Goal: Task Accomplishment & Management: Use online tool/utility

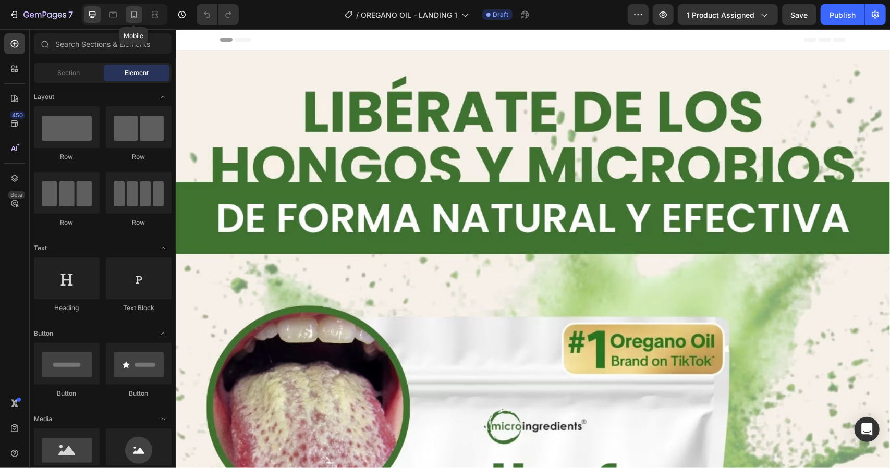
click at [134, 14] on icon at bounding box center [134, 14] width 10 height 10
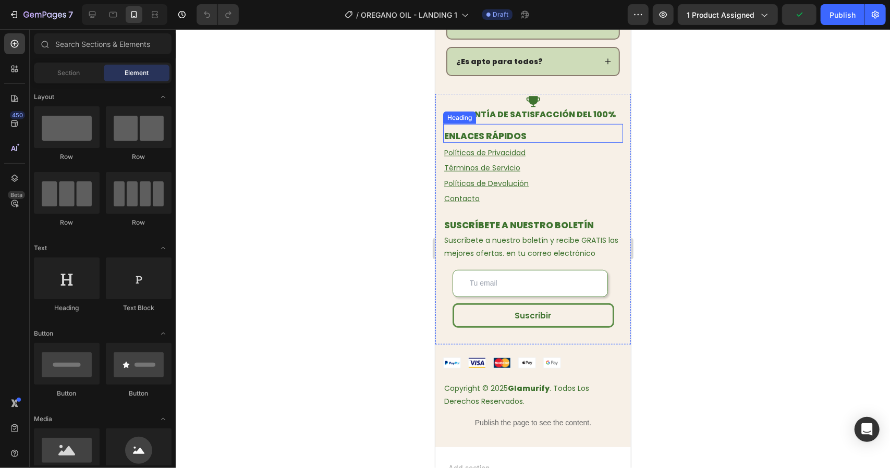
scroll to position [3182, 0]
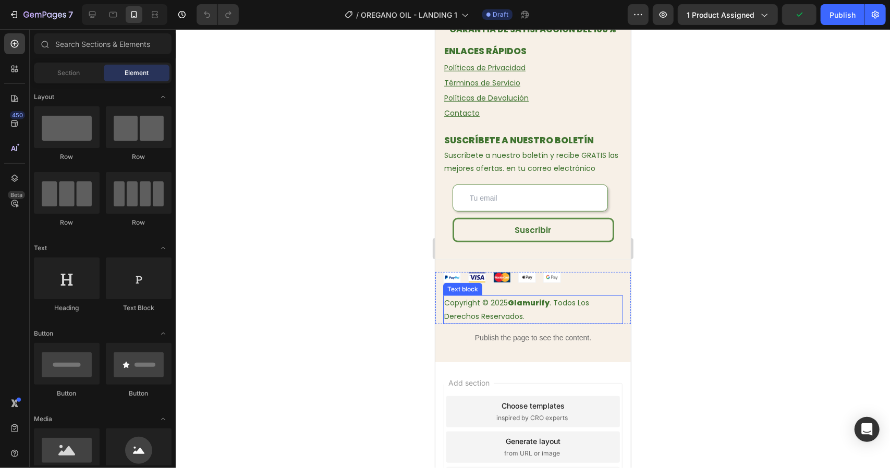
click at [536, 308] on p "Copyright © 2025 Glamurify . Todos Los Derechos Reservados." at bounding box center [533, 309] width 178 height 26
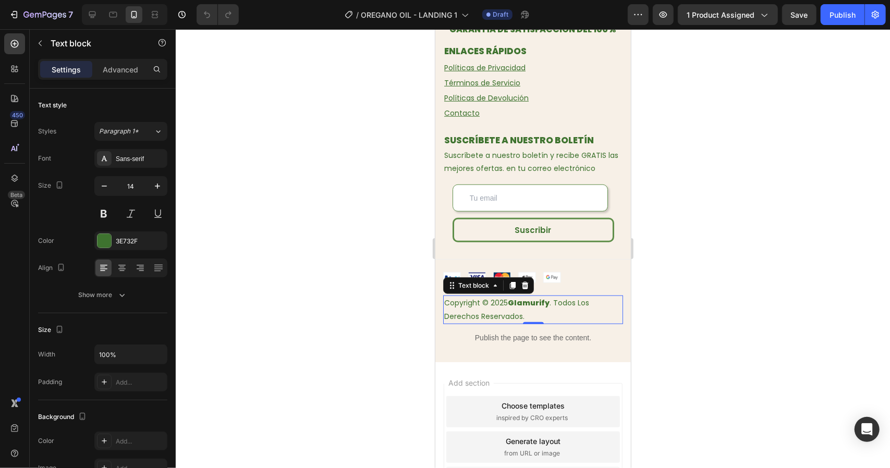
click at [536, 308] on p "Copyright © 2025 Glamurify . Todos Los Derechos Reservados." at bounding box center [533, 309] width 178 height 26
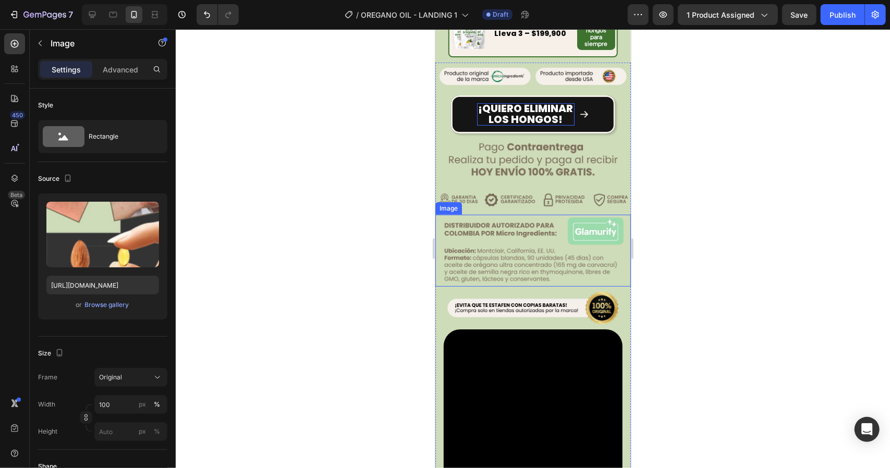
scroll to position [0, 0]
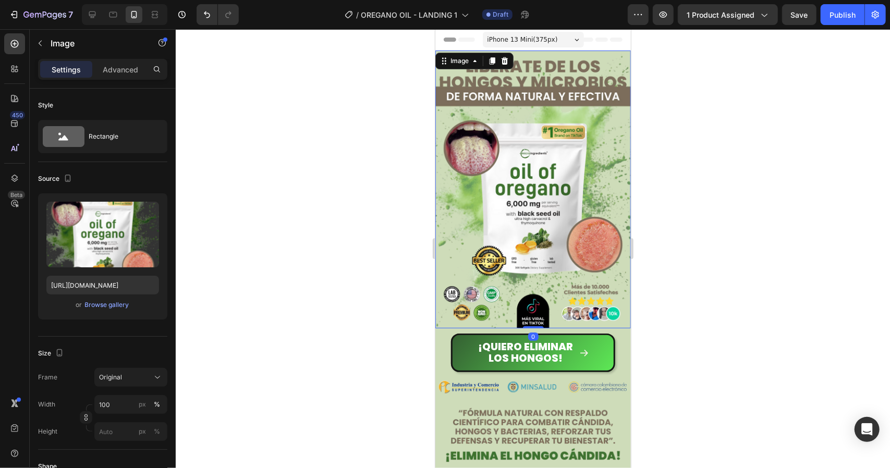
drag, startPoint x: 687, startPoint y: 89, endPoint x: 682, endPoint y: 95, distance: 8.6
click at [687, 89] on div at bounding box center [533, 248] width 715 height 439
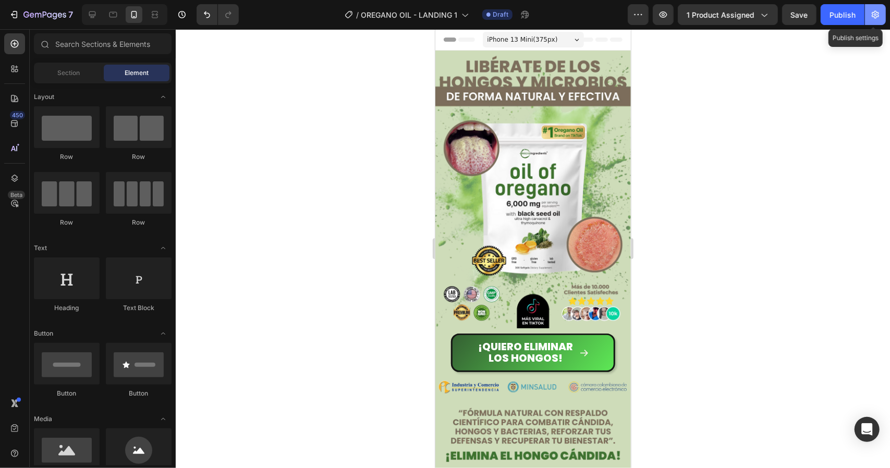
click at [878, 18] on icon "button" at bounding box center [876, 14] width 10 height 10
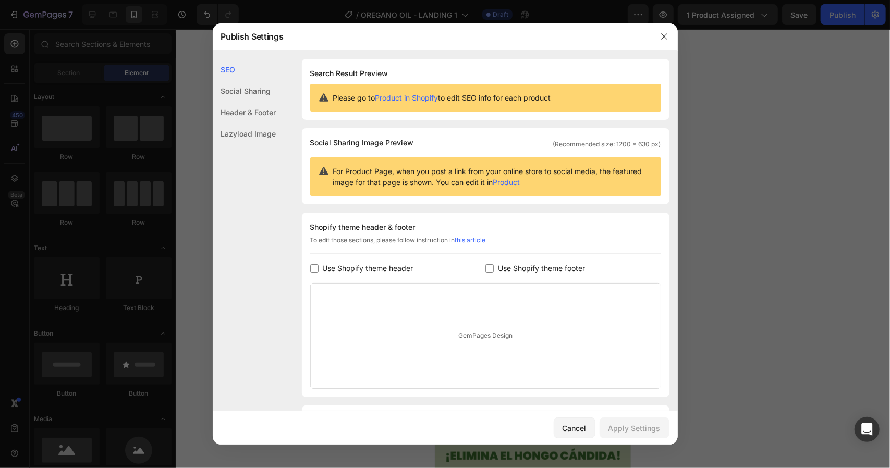
click at [514, 272] on span "Use Shopify theme footer" at bounding box center [541, 268] width 87 height 13
checkbox input "true"
click at [385, 269] on span "Use Shopify theme header" at bounding box center [368, 268] width 91 height 13
checkbox input "true"
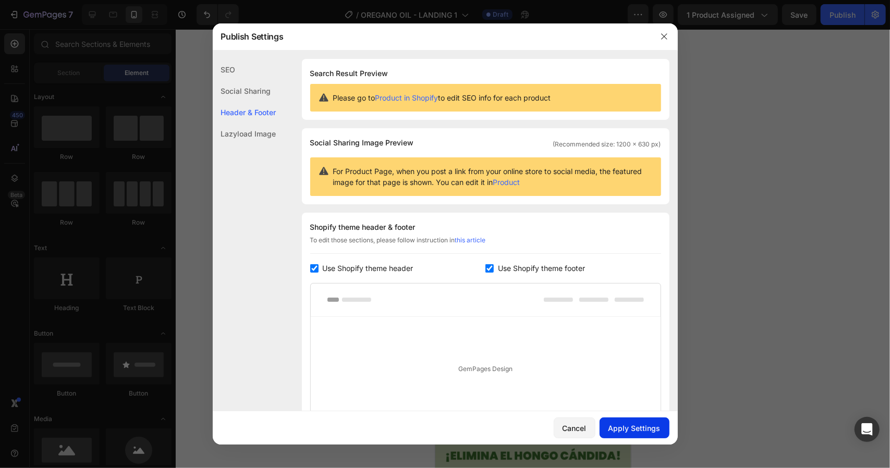
click at [634, 429] on div "Apply Settings" at bounding box center [635, 428] width 52 height 11
click at [513, 268] on span "Use Shopify theme footer" at bounding box center [541, 268] width 87 height 13
checkbox input "false"
click at [391, 271] on span "Use Shopify theme header" at bounding box center [368, 268] width 91 height 13
checkbox input "false"
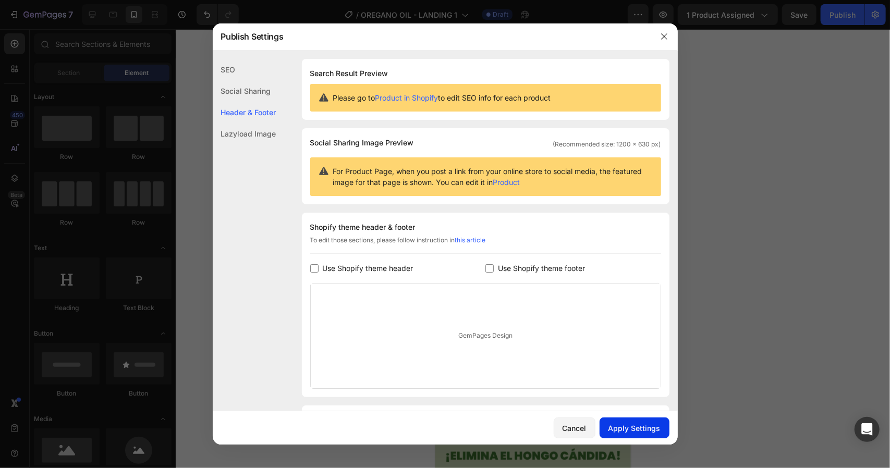
click at [632, 425] on div "Apply Settings" at bounding box center [635, 428] width 52 height 11
drag, startPoint x: 575, startPoint y: 432, endPoint x: 161, endPoint y: 388, distance: 416.0
click at [575, 432] on div "Cancel" at bounding box center [575, 428] width 24 height 11
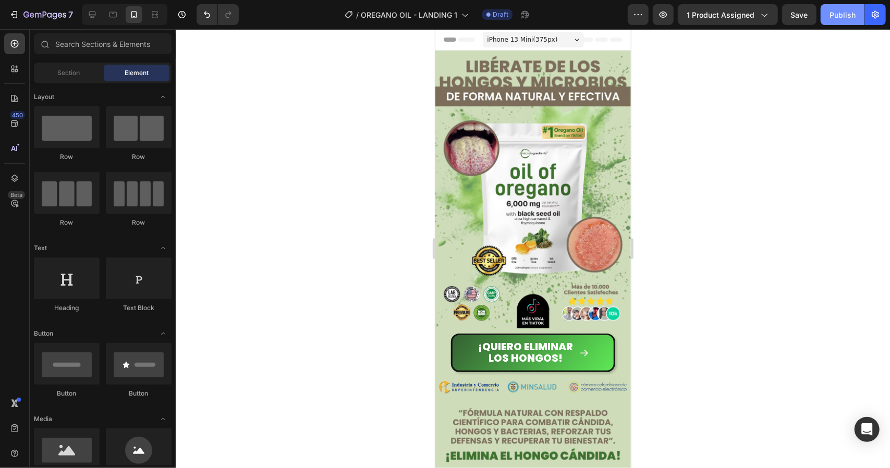
click at [846, 13] on div "Publish" at bounding box center [843, 14] width 26 height 11
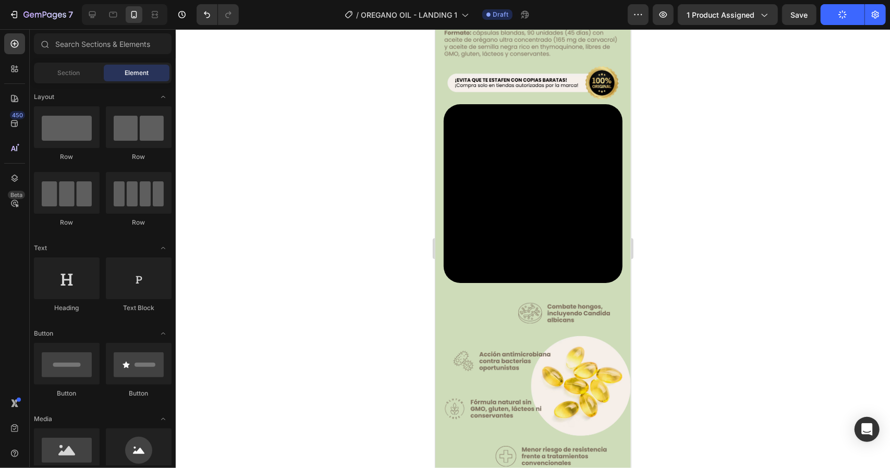
scroll to position [1200, 0]
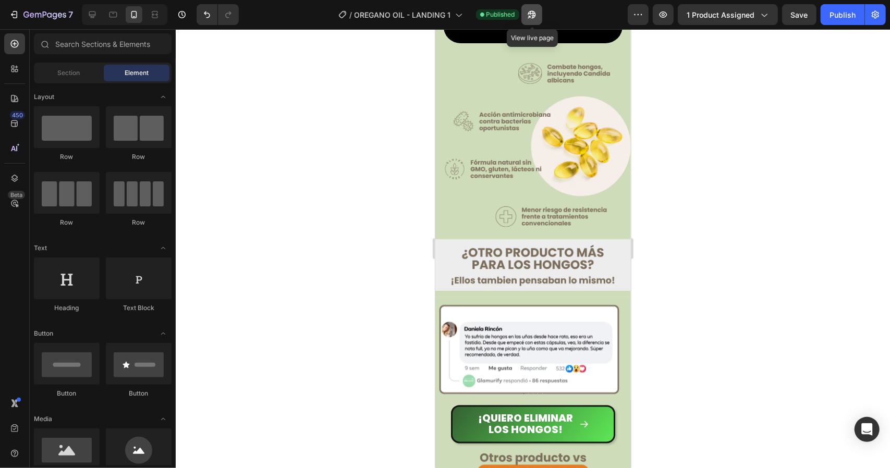
click at [530, 16] on icon "button" at bounding box center [529, 17] width 3 height 3
click at [539, 15] on button "button" at bounding box center [532, 14] width 21 height 21
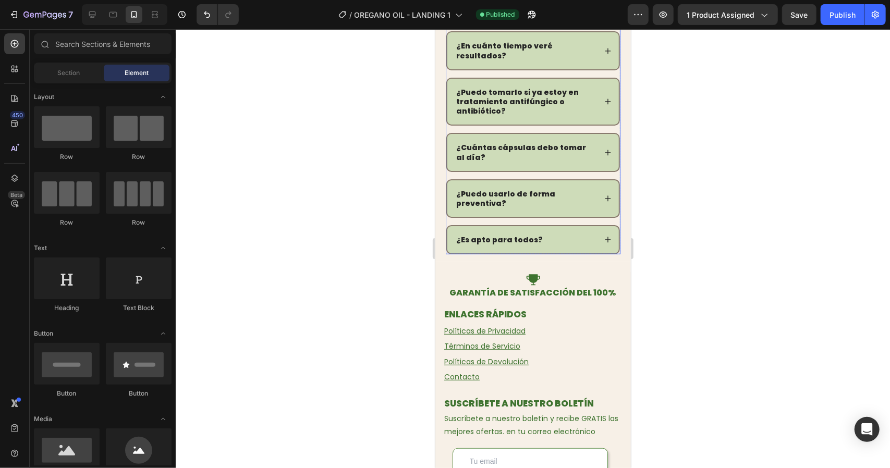
scroll to position [3130, 0]
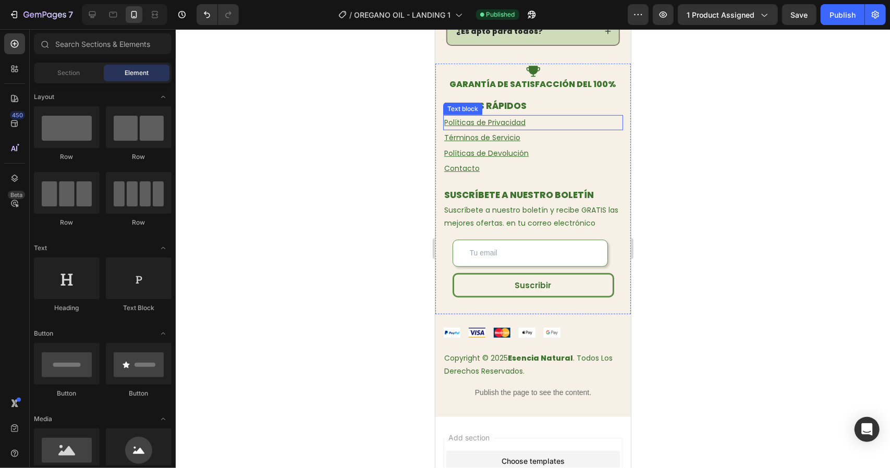
click at [502, 118] on u "Políticas de Privacidad" at bounding box center [484, 122] width 81 height 10
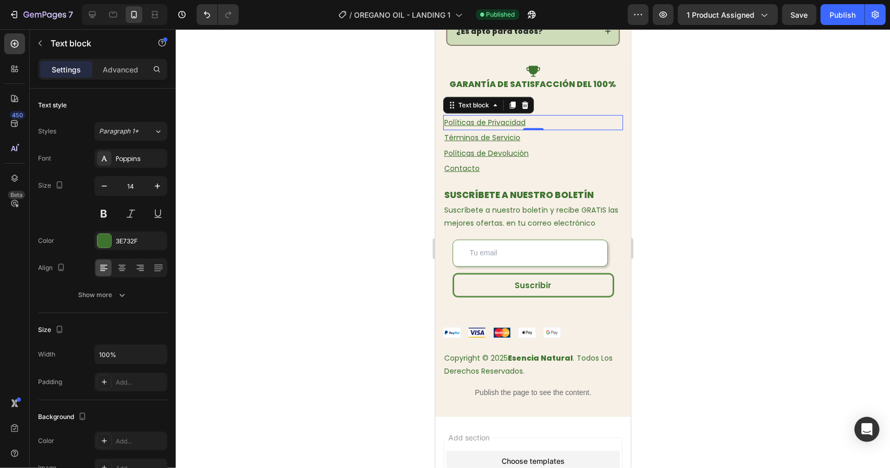
click at [510, 117] on u "Políticas de Privacidad" at bounding box center [484, 122] width 81 height 10
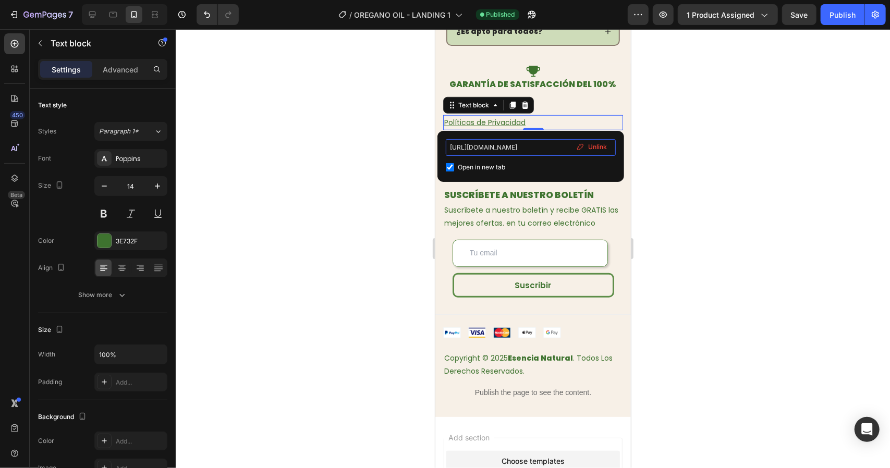
click at [513, 149] on input "[URL][DOMAIN_NAME]" at bounding box center [531, 147] width 170 height 17
paste input "[DOMAIN_NAME]"
type input "[URL][DOMAIN_NAME]"
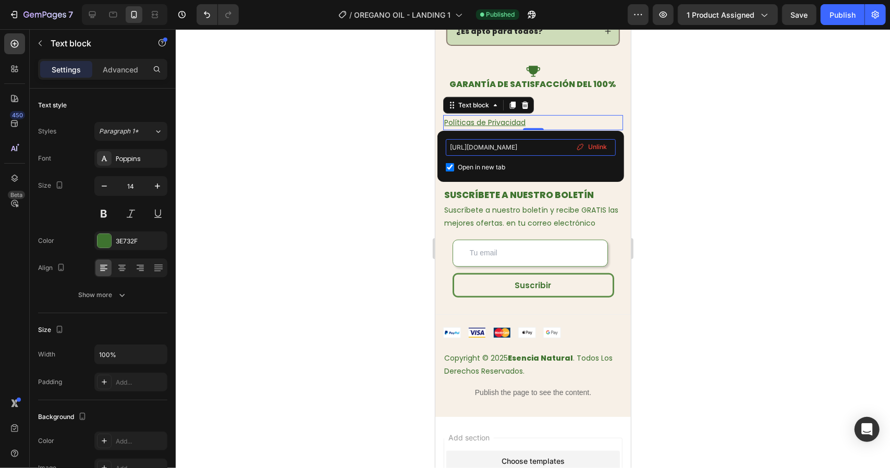
scroll to position [0, 15]
click at [358, 134] on div at bounding box center [533, 248] width 715 height 439
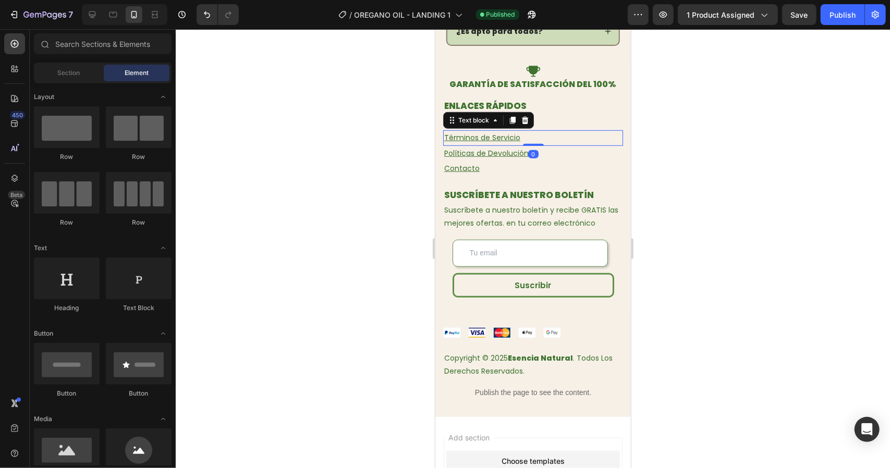
click at [485, 132] on u "Términos de Servicio" at bounding box center [482, 137] width 76 height 10
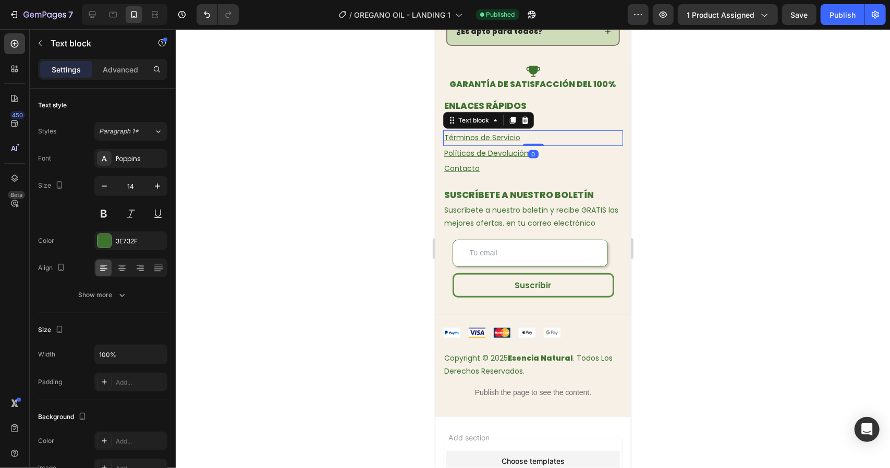
click at [483, 133] on u "Términos de Servicio" at bounding box center [482, 137] width 76 height 10
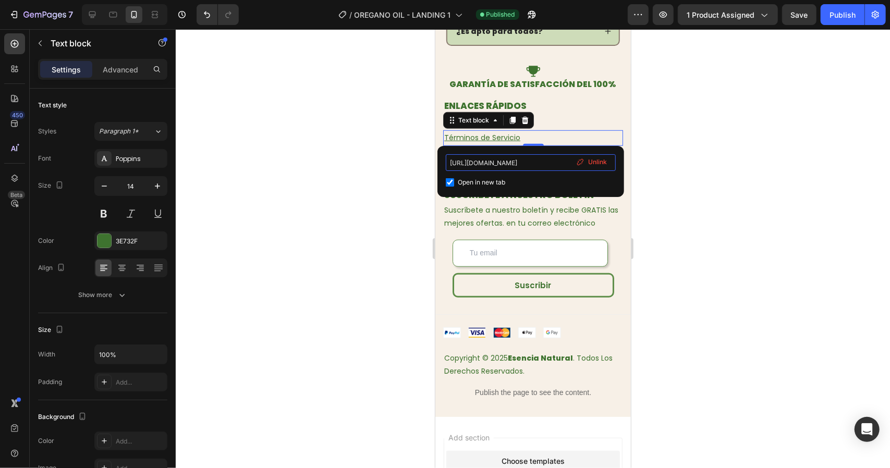
click at [498, 165] on input "[URL][DOMAIN_NAME]" at bounding box center [531, 162] width 170 height 17
paste input "[DOMAIN_NAME][URL]"
type input "[URL][DOMAIN_NAME]"
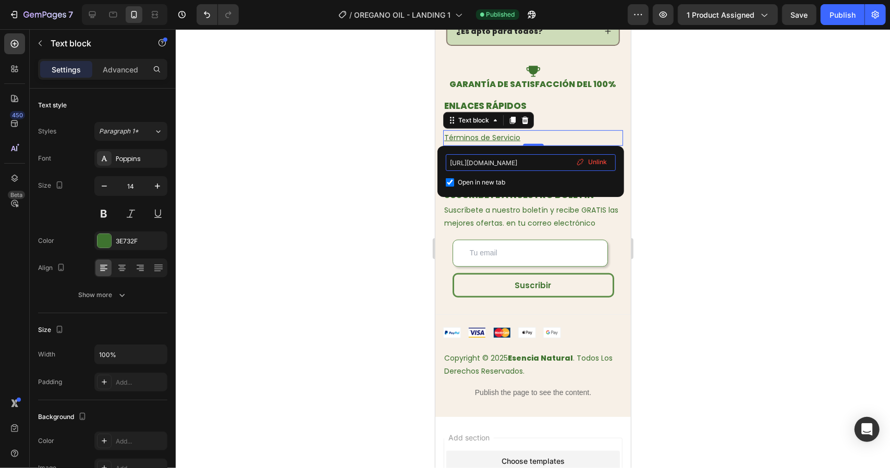
scroll to position [0, 19]
click at [358, 146] on div at bounding box center [533, 248] width 715 height 439
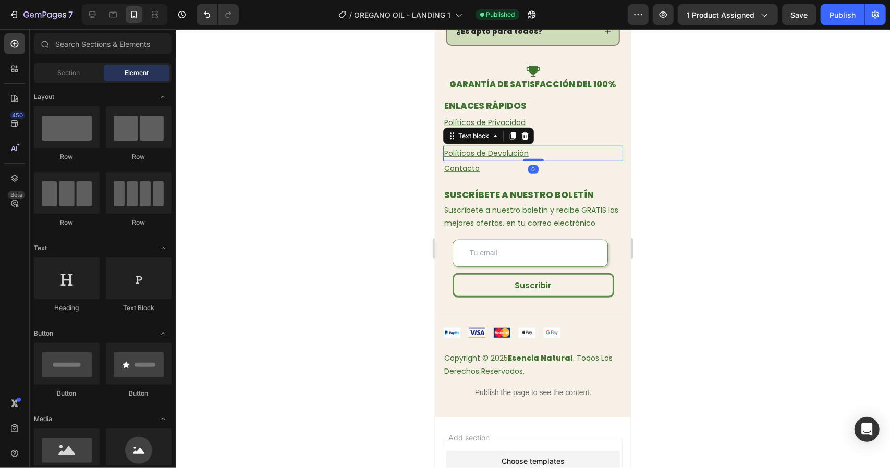
click at [474, 148] on u "Políticas de Devolución" at bounding box center [486, 153] width 85 height 10
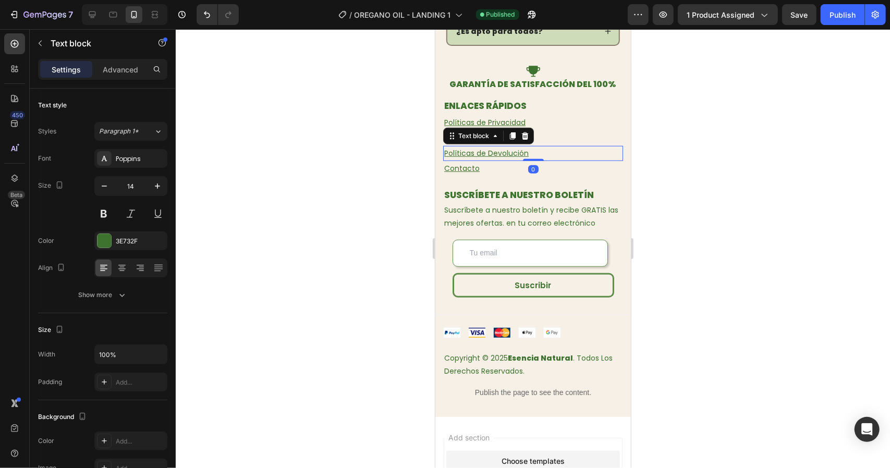
click at [474, 148] on u "Políticas de Devolución" at bounding box center [486, 153] width 85 height 10
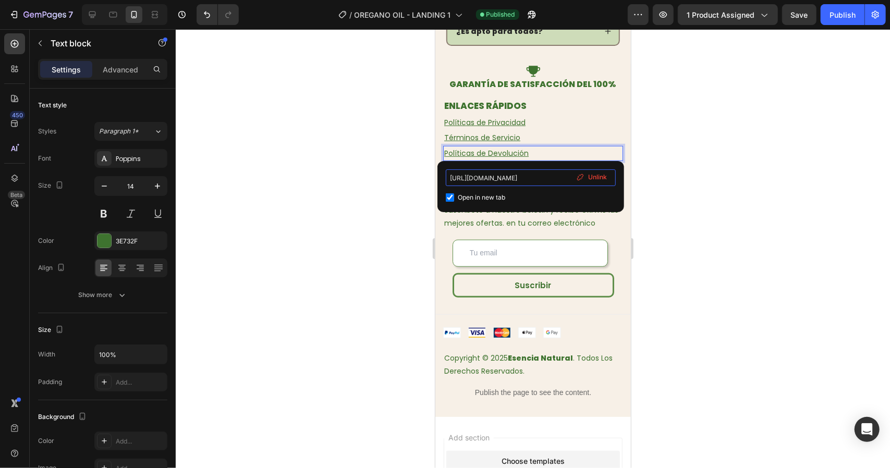
click at [493, 177] on input "[URL][DOMAIN_NAME]" at bounding box center [531, 178] width 170 height 17
type input "[URL][DOMAIN_NAME]"
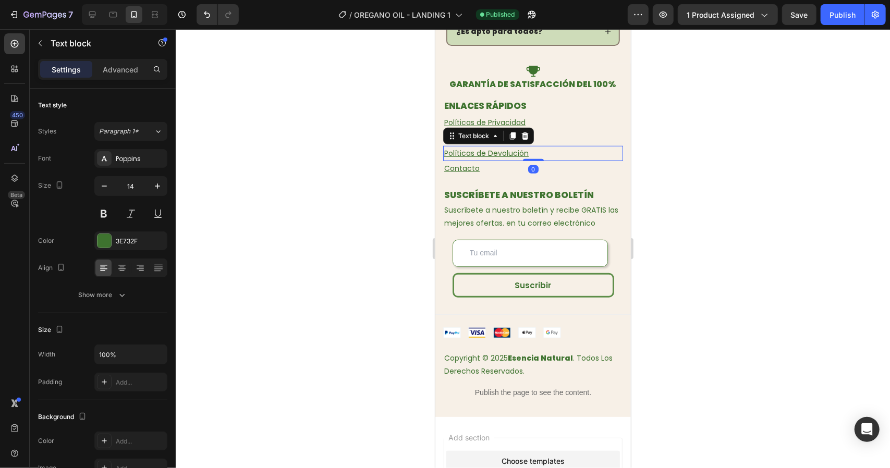
click at [361, 167] on div at bounding box center [533, 248] width 715 height 439
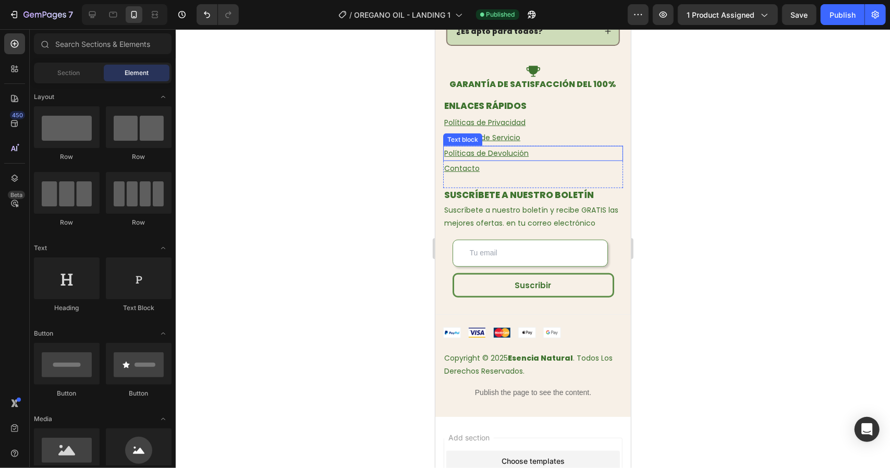
click at [509, 149] on u "Políticas de Devolución" at bounding box center [486, 153] width 85 height 10
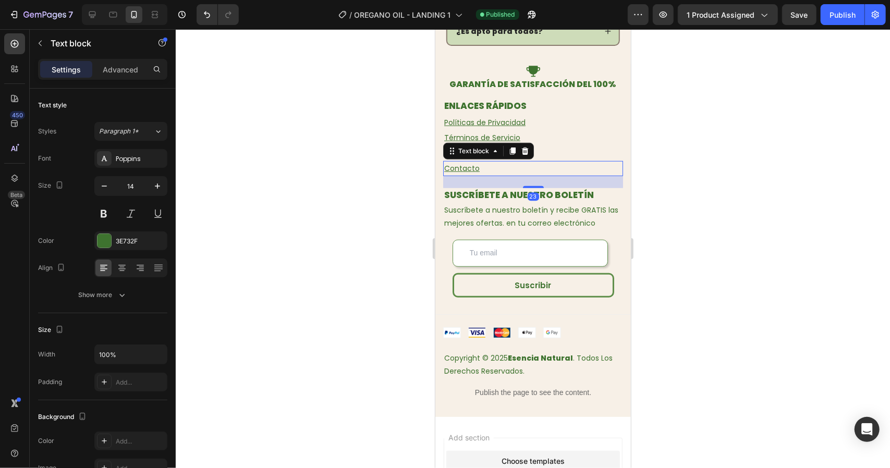
click at [465, 164] on u "Contacto" at bounding box center [461, 168] width 35 height 10
click at [466, 165] on u "Contacto" at bounding box center [461, 168] width 35 height 10
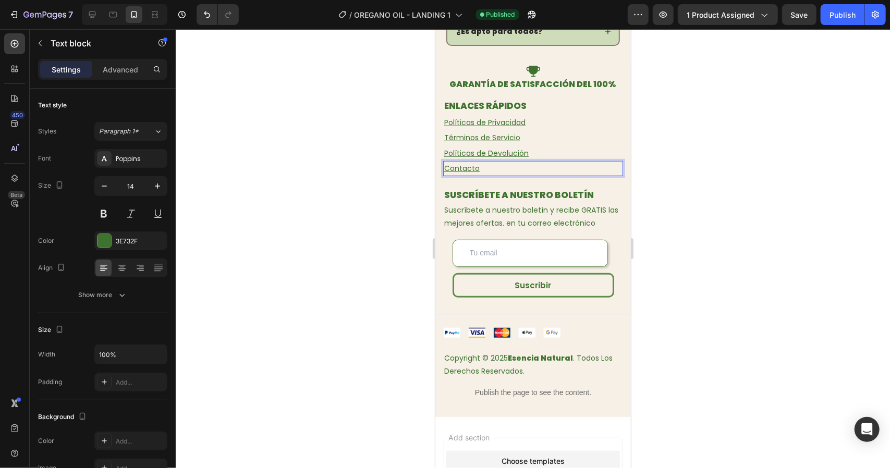
click at [466, 165] on u "Contacto" at bounding box center [461, 168] width 35 height 10
click at [470, 165] on u "Contacto" at bounding box center [461, 168] width 35 height 10
click at [462, 150] on u "Políticas de Devolución" at bounding box center [486, 153] width 85 height 10
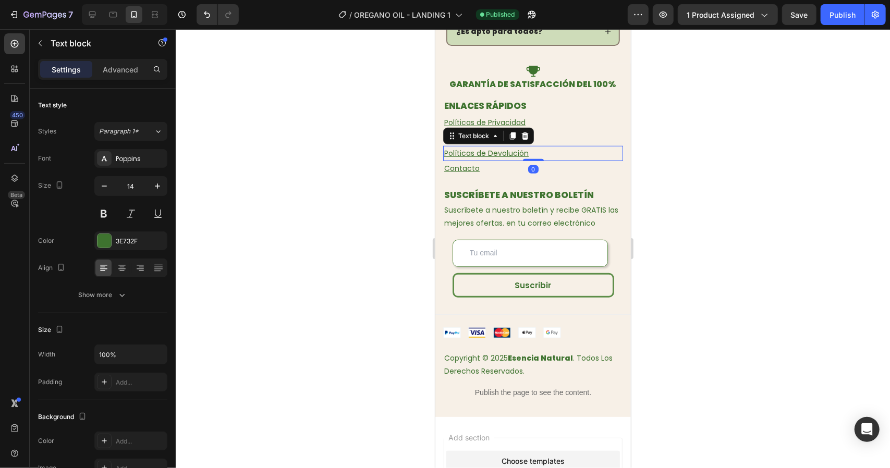
drag, startPoint x: 359, startPoint y: 145, endPoint x: 434, endPoint y: 148, distance: 75.2
click at [359, 146] on div at bounding box center [533, 248] width 715 height 439
click at [478, 149] on u "Políticas de Devolución" at bounding box center [486, 153] width 85 height 10
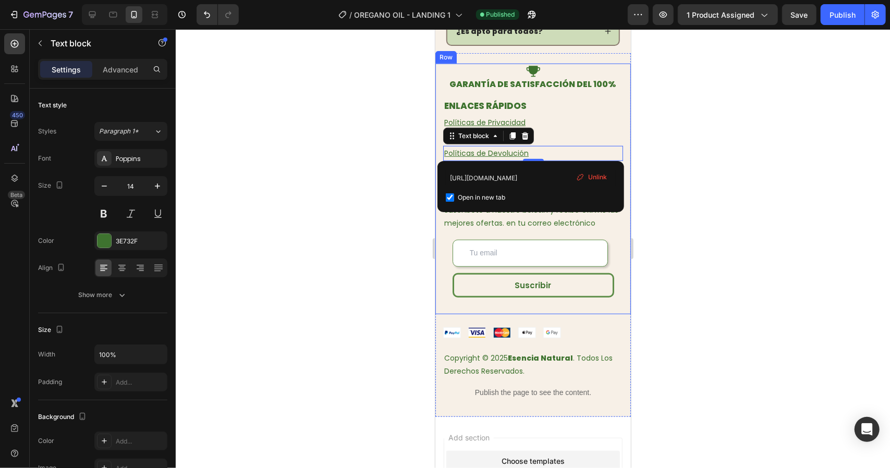
click at [365, 143] on div at bounding box center [533, 248] width 715 height 439
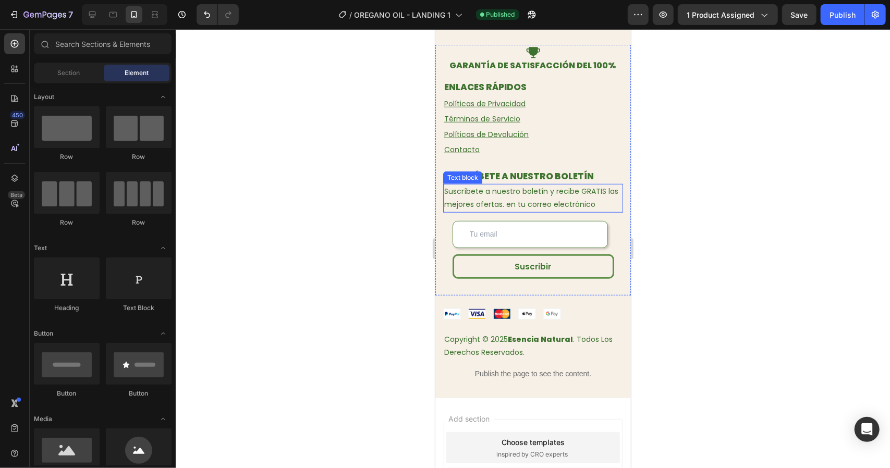
scroll to position [3219, 0]
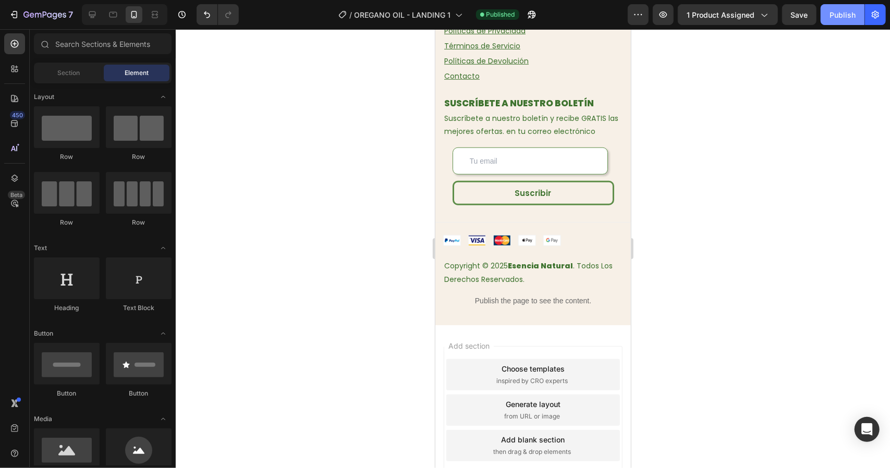
click at [853, 19] on div "Publish" at bounding box center [843, 14] width 26 height 11
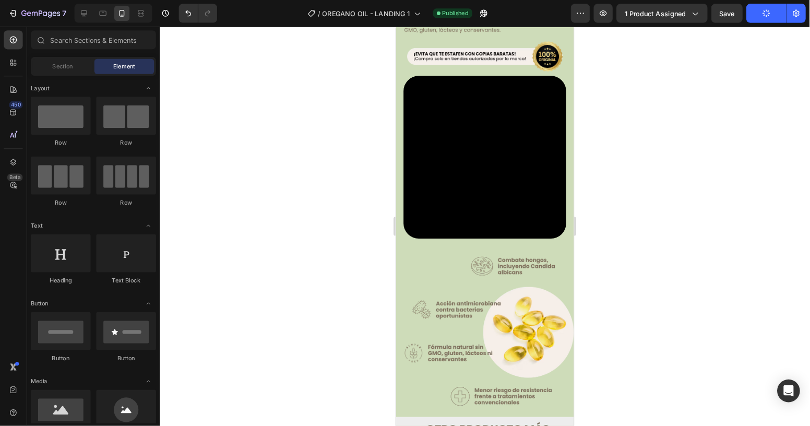
scroll to position [0, 0]
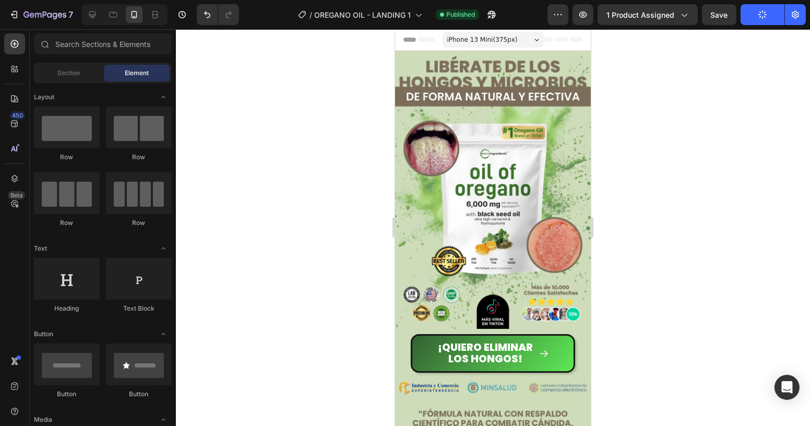
click at [656, 149] on div at bounding box center [493, 227] width 634 height 396
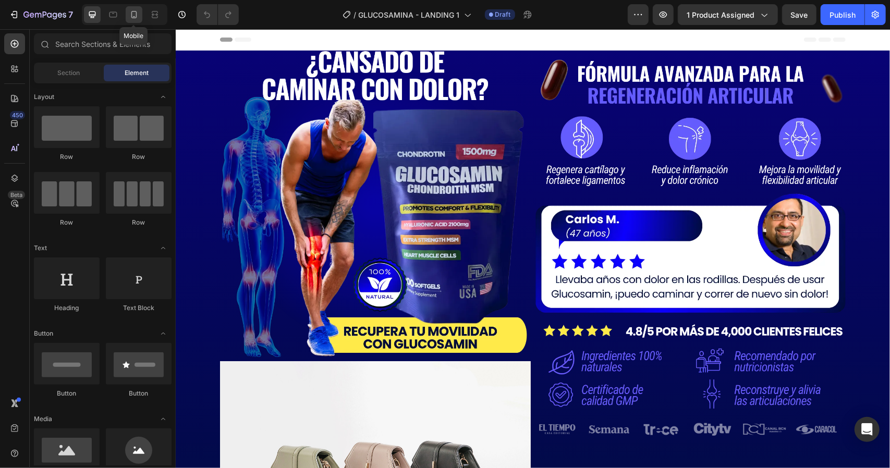
click at [139, 13] on icon at bounding box center [134, 14] width 10 height 10
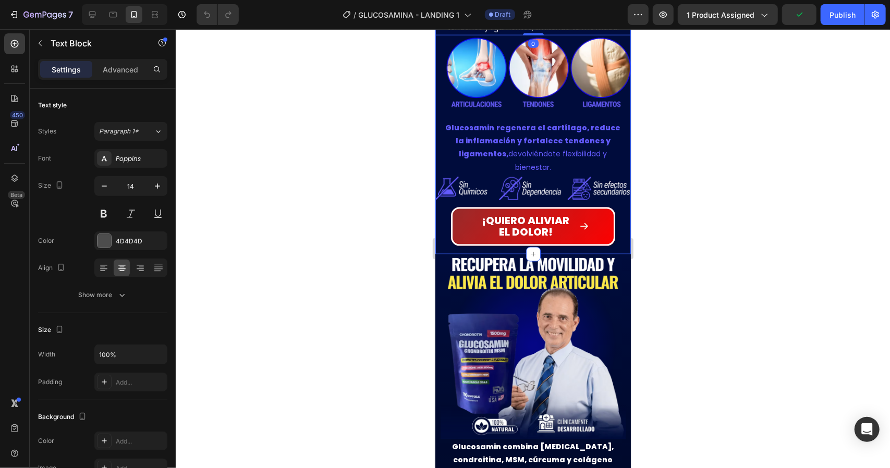
scroll to position [887, 0]
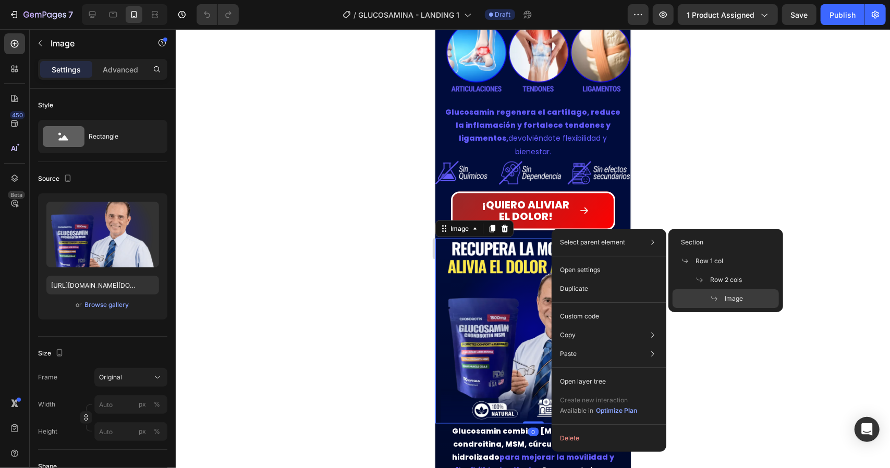
click at [496, 248] on img at bounding box center [532, 330] width 185 height 185
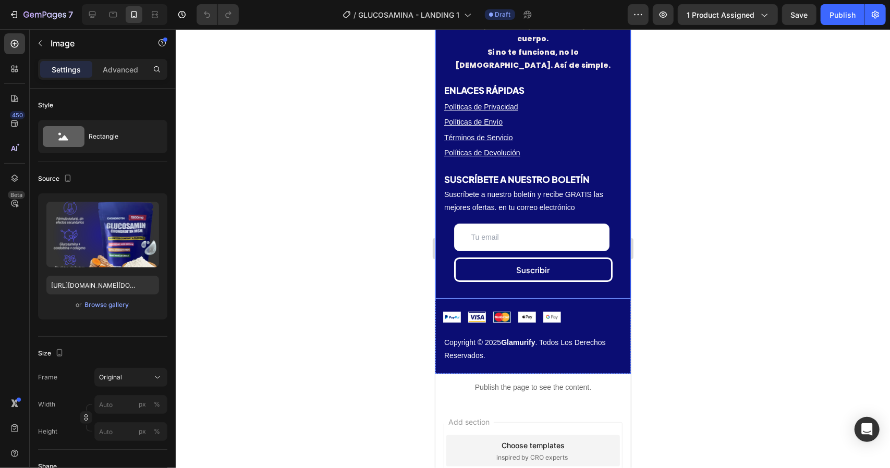
scroll to position [2660, 0]
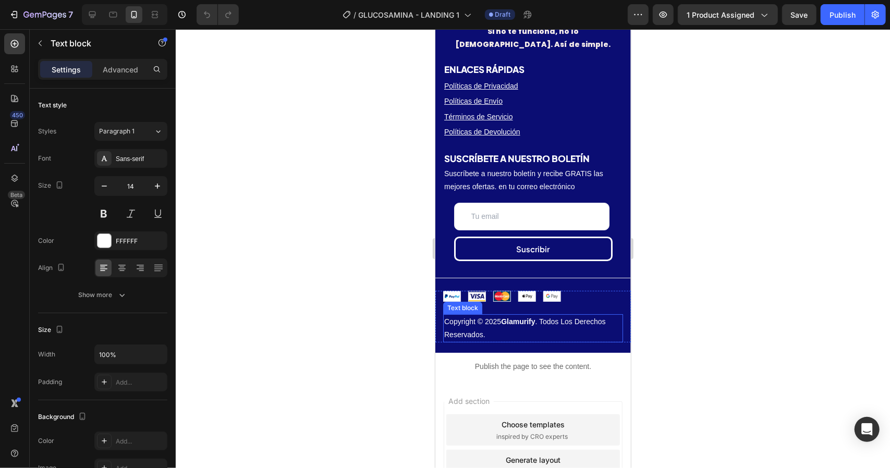
click at [519, 317] on strong "Glamurify" at bounding box center [518, 321] width 34 height 8
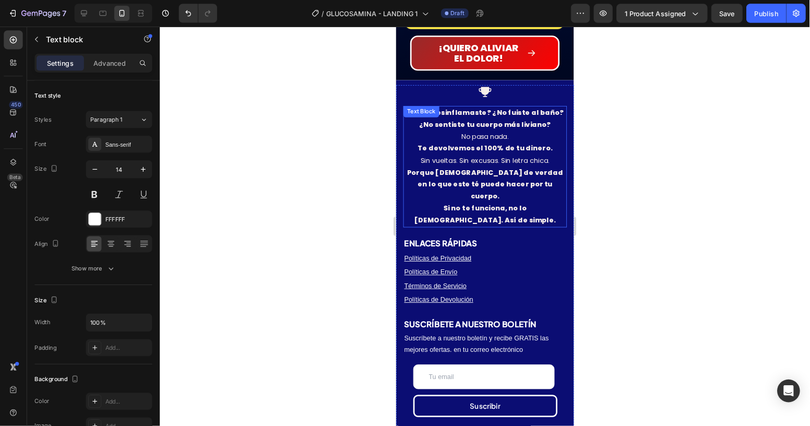
scroll to position [2452, 0]
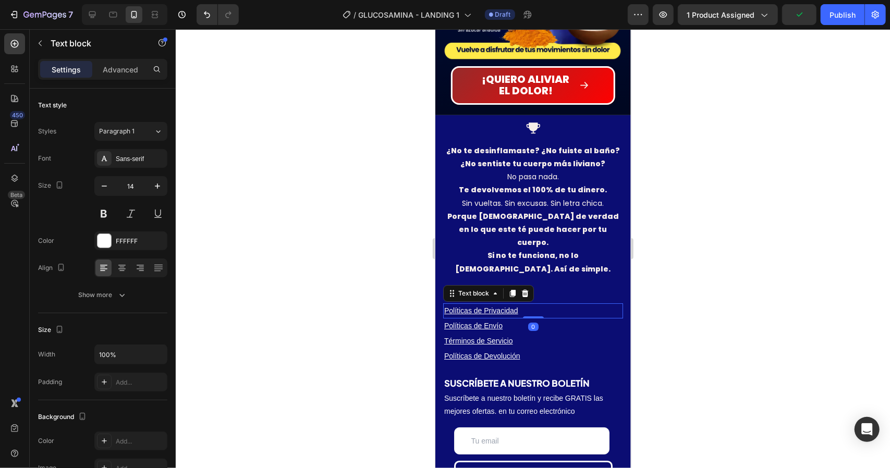
click at [490, 306] on u "Políticas de Privacidad" at bounding box center [481, 310] width 74 height 8
click at [489, 306] on u "Políticas de Privacidad" at bounding box center [481, 310] width 74 height 8
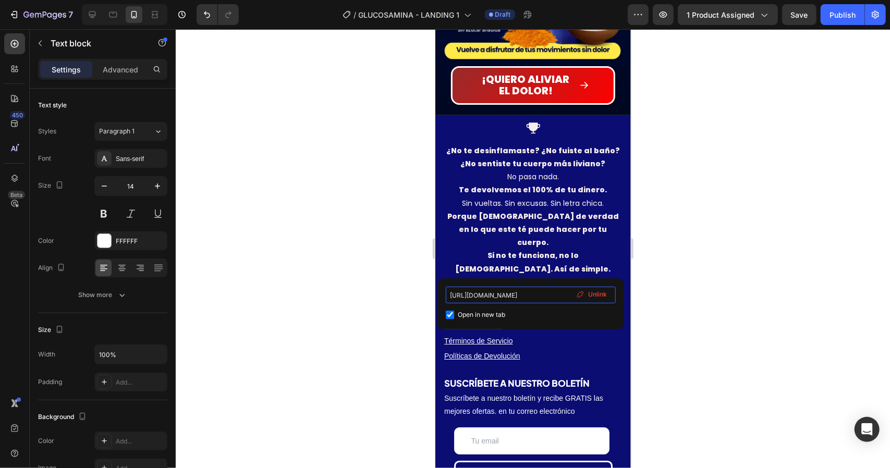
click at [502, 294] on input "[URL][DOMAIN_NAME]" at bounding box center [531, 295] width 170 height 17
click at [359, 260] on div at bounding box center [533, 248] width 715 height 439
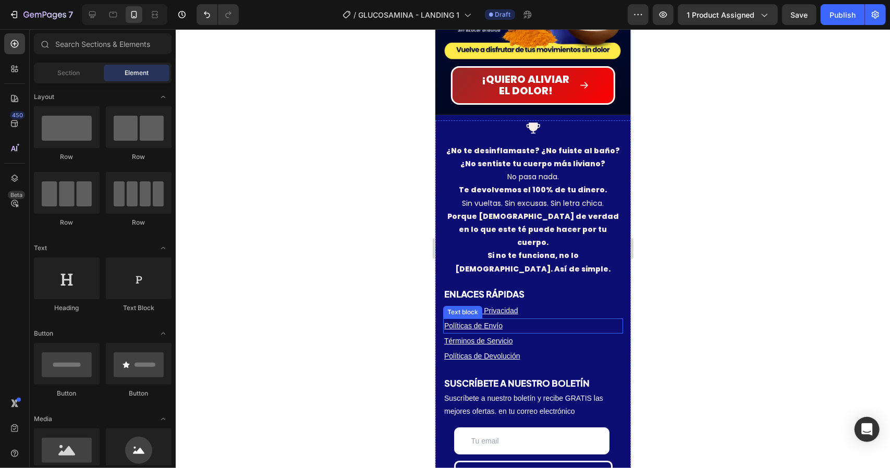
click at [480, 321] on u "Políticas de Envío" at bounding box center [473, 325] width 58 height 8
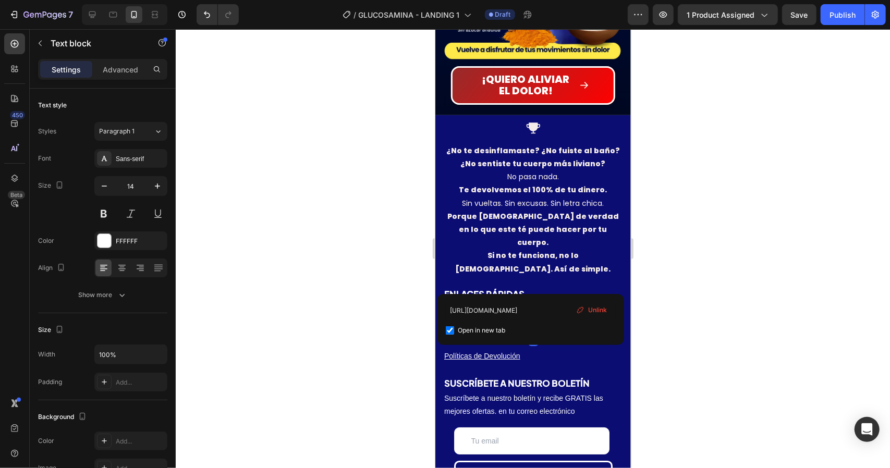
click at [486, 321] on u "Políticas de Envío" at bounding box center [473, 325] width 58 height 8
click at [501, 305] on input "[URL][DOMAIN_NAME]" at bounding box center [531, 311] width 170 height 17
click at [502, 307] on input "[URL][DOMAIN_NAME]" at bounding box center [531, 311] width 170 height 17
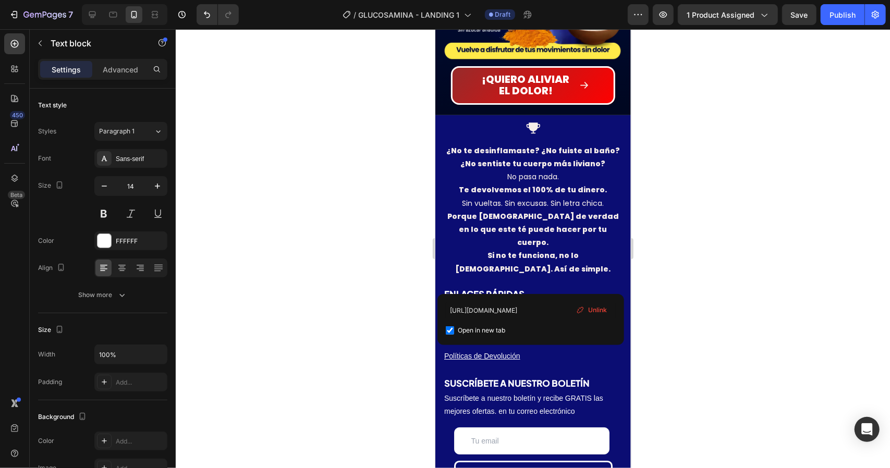
drag, startPoint x: 359, startPoint y: 291, endPoint x: 384, endPoint y: 295, distance: 25.9
click at [359, 291] on div at bounding box center [533, 248] width 715 height 439
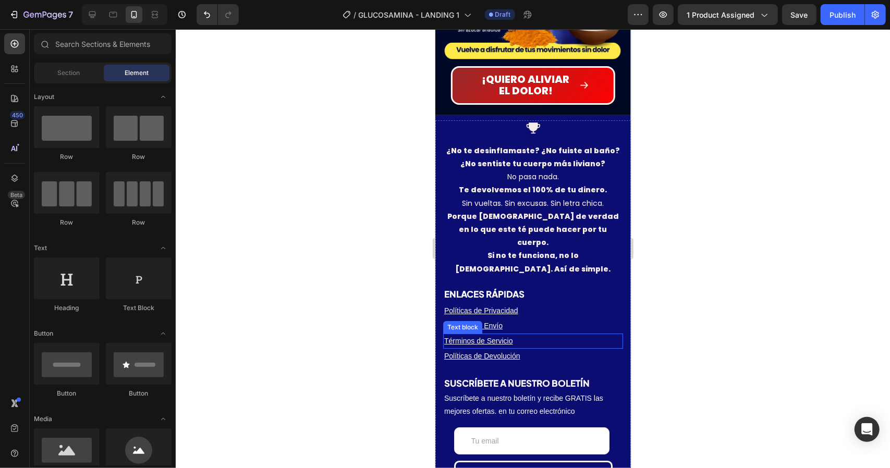
click at [493, 336] on u "Términos de Servicio" at bounding box center [478, 340] width 69 height 8
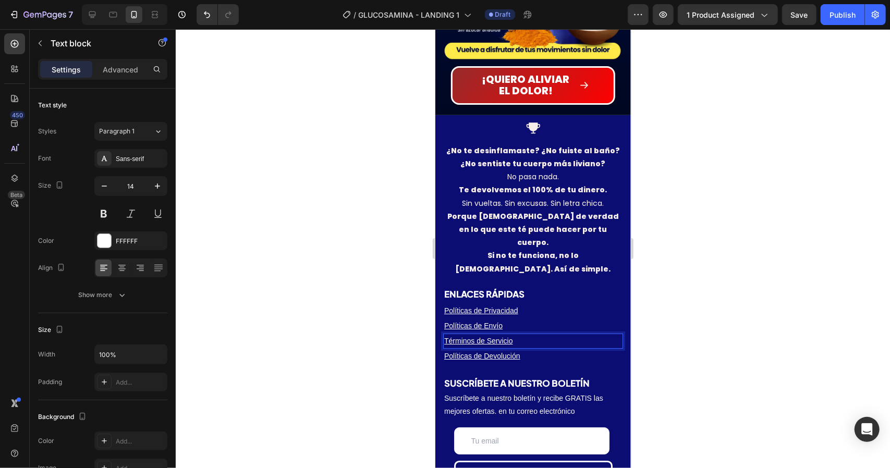
click at [496, 336] on u "Términos de Servicio" at bounding box center [478, 340] width 69 height 8
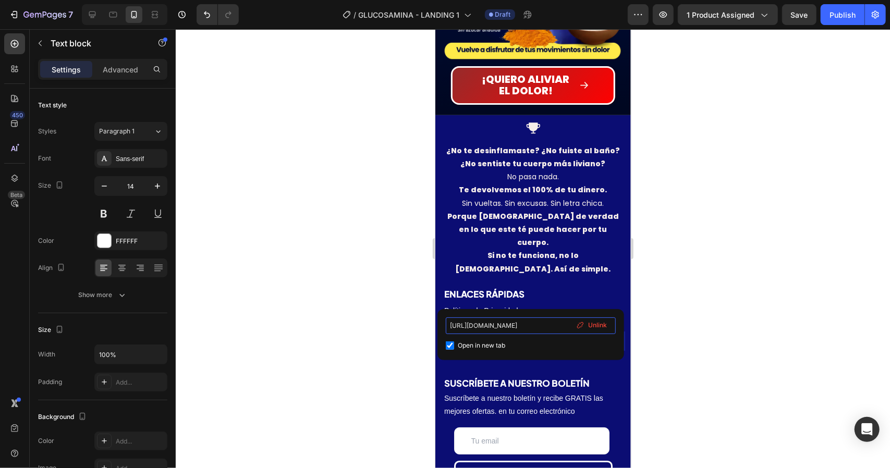
click at [510, 328] on input "[URL][DOMAIN_NAME]" at bounding box center [531, 326] width 170 height 17
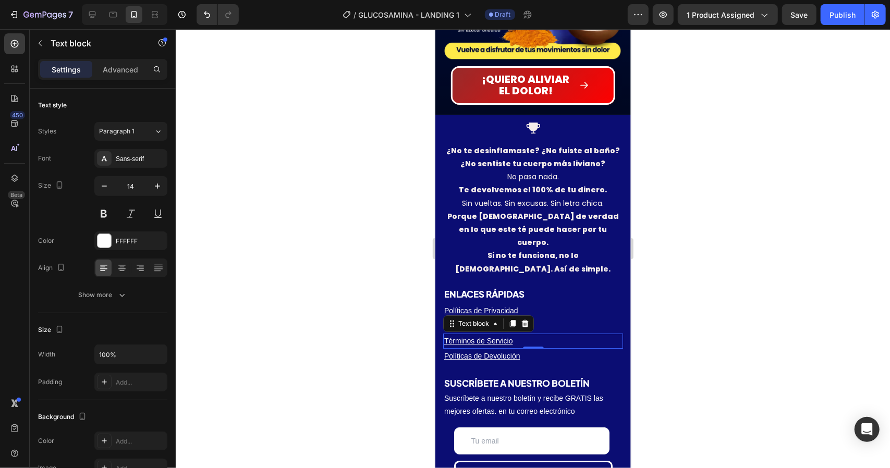
click at [333, 183] on div at bounding box center [533, 248] width 715 height 439
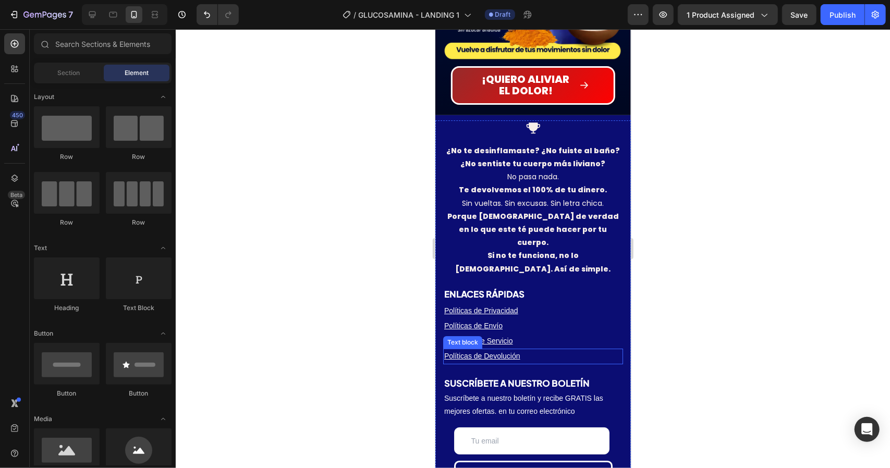
click at [492, 352] on u "Políticas de Devolución" at bounding box center [482, 356] width 76 height 8
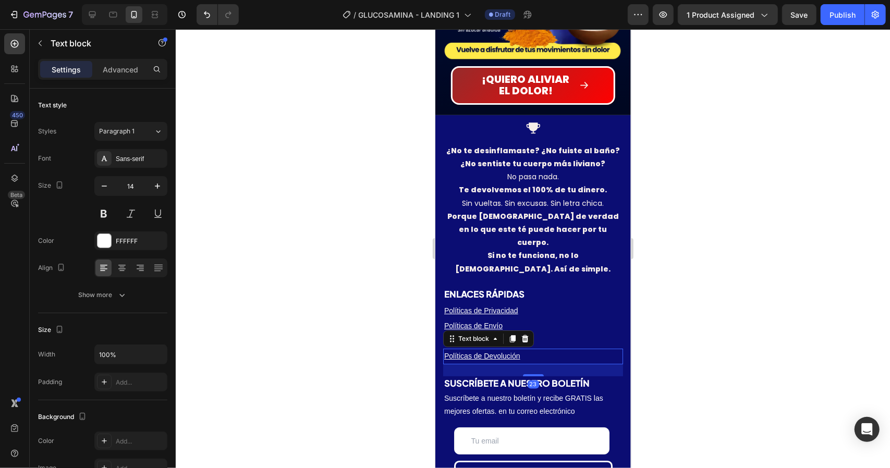
click at [494, 352] on u "Políticas de Devolución" at bounding box center [482, 356] width 76 height 8
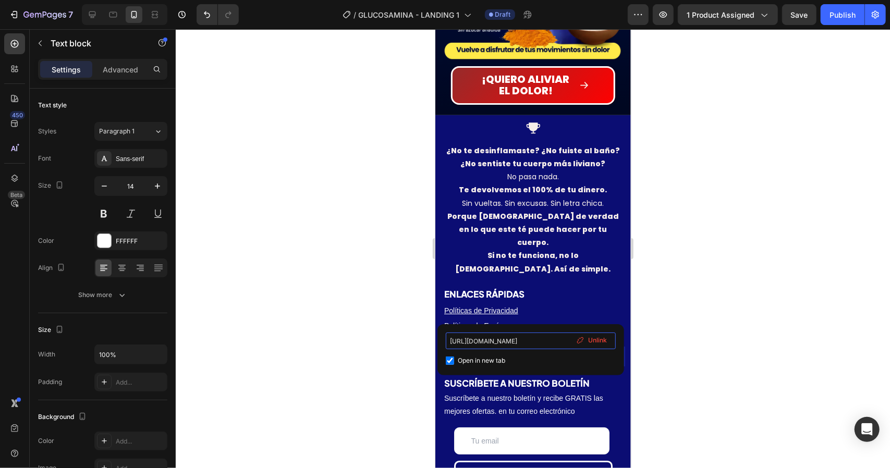
click at [515, 345] on input "https://glamurify.com/policies/refund-policy" at bounding box center [531, 341] width 170 height 17
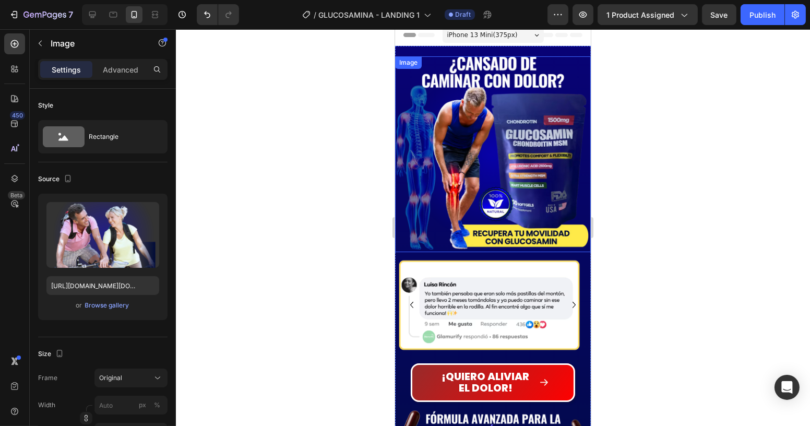
scroll to position [0, 0]
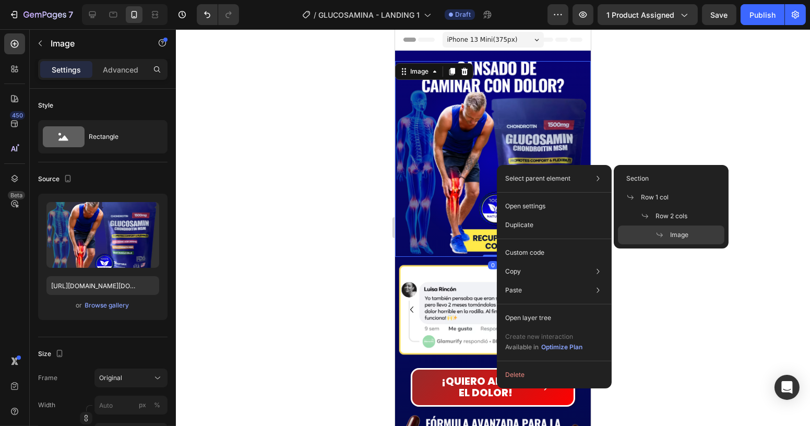
drag, startPoint x: 638, startPoint y: 126, endPoint x: 703, endPoint y: 80, distance: 79.7
click at [643, 124] on div at bounding box center [493, 227] width 634 height 396
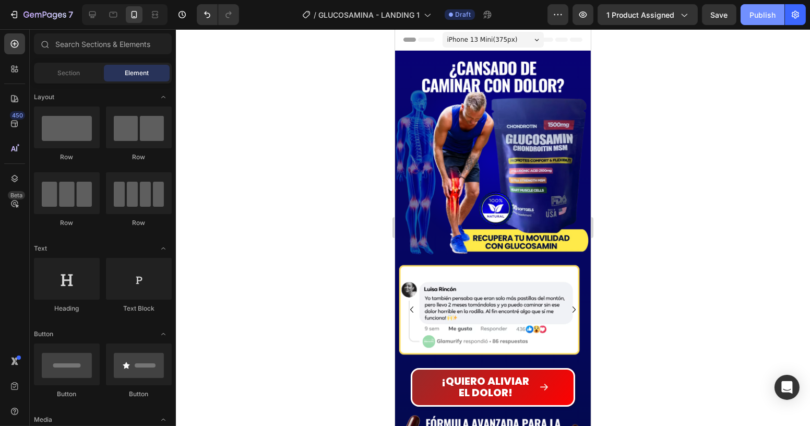
click at [766, 17] on div "Publish" at bounding box center [762, 14] width 26 height 11
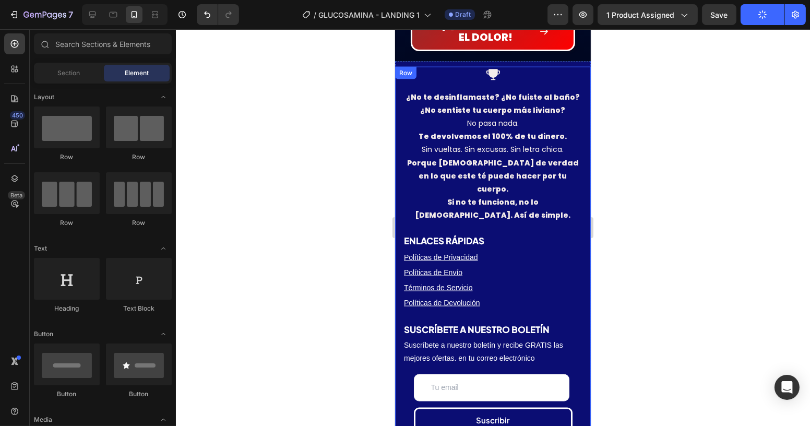
scroll to position [2735, 0]
